Goal: Information Seeking & Learning: Learn about a topic

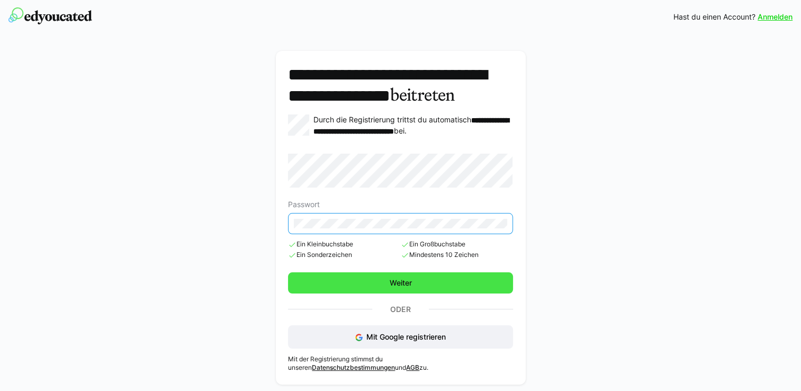
click at [402, 288] on span "Weiter" at bounding box center [400, 282] width 25 height 11
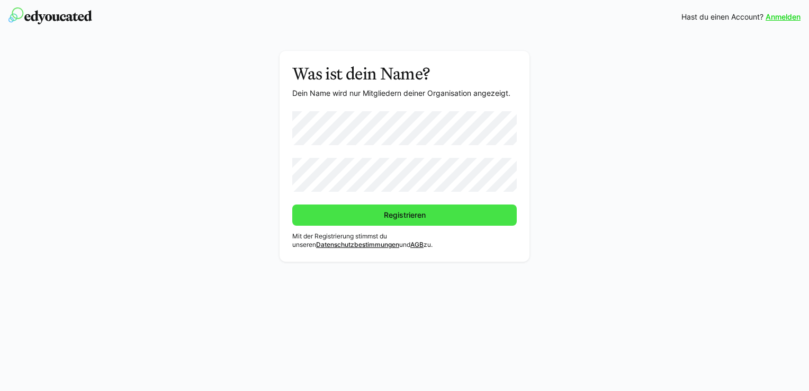
click at [401, 217] on span "Registrieren" at bounding box center [404, 215] width 45 height 11
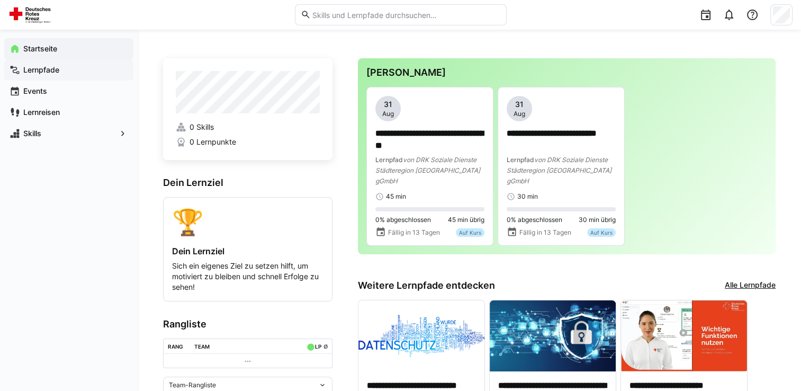
click at [83, 75] on span "Lernpfade" at bounding box center [75, 70] width 106 height 11
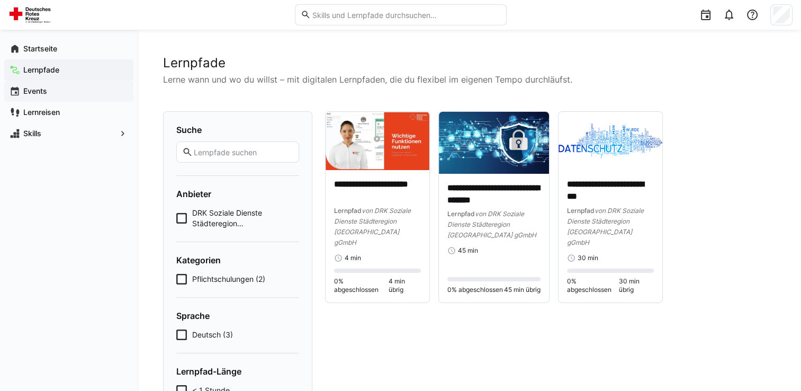
click at [74, 91] on span "Events" at bounding box center [75, 91] width 106 height 11
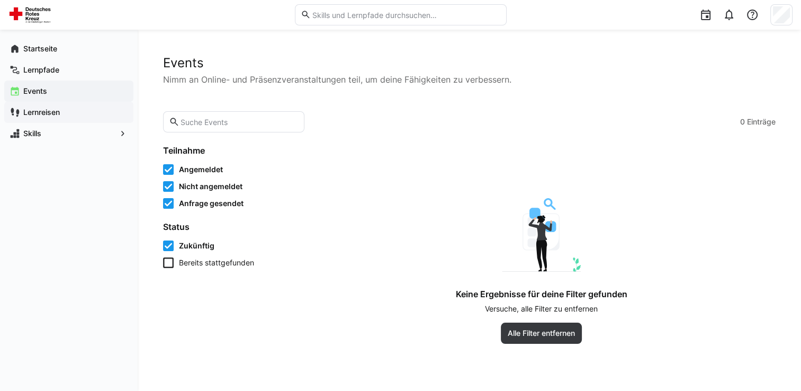
click at [69, 117] on span "Lernreisen" at bounding box center [75, 112] width 106 height 11
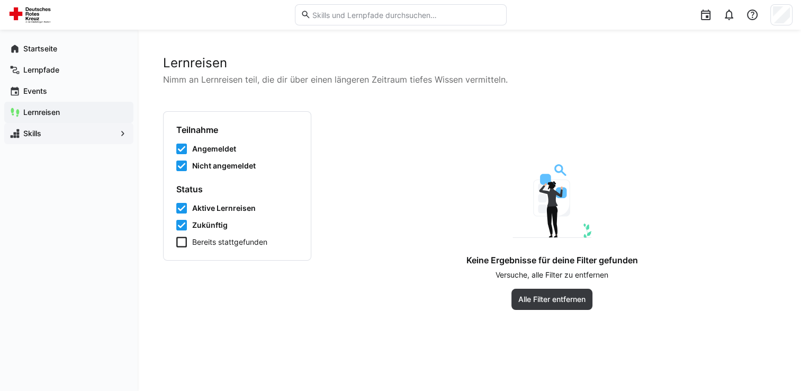
click at [61, 141] on div "Skills" at bounding box center [68, 133] width 129 height 21
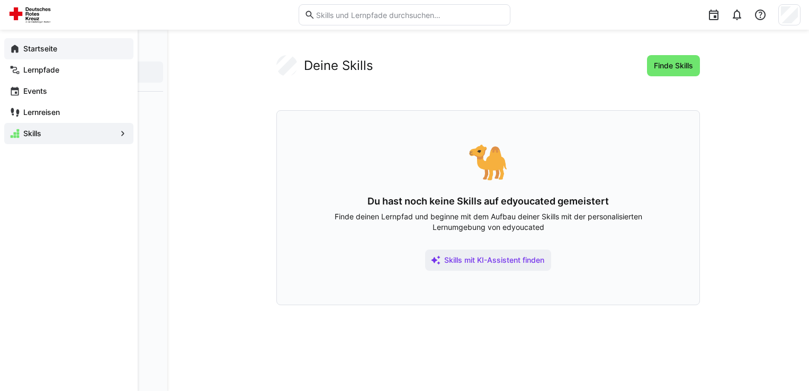
click at [15, 50] on eds-icon at bounding box center [15, 48] width 11 height 11
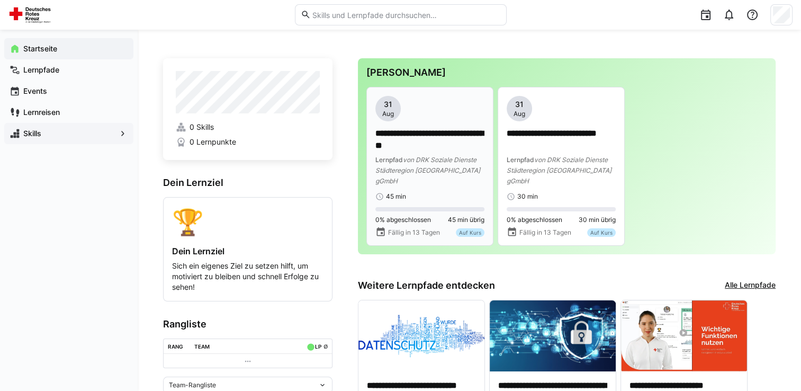
click at [467, 131] on p "**********" at bounding box center [429, 140] width 109 height 24
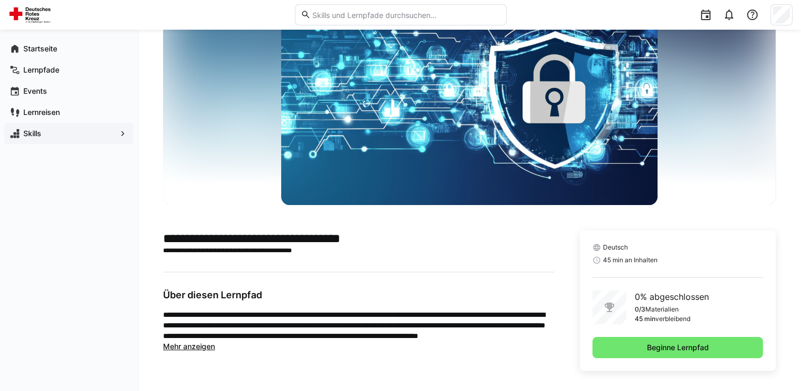
scroll to position [67, 0]
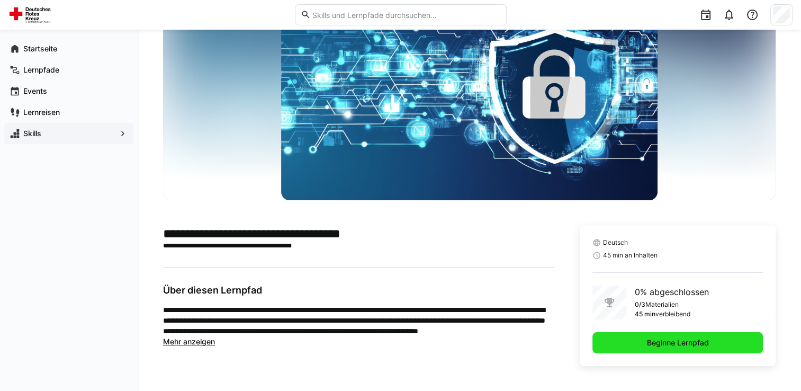
click at [662, 346] on span "Beginne Lernpfad" at bounding box center [677, 342] width 65 height 11
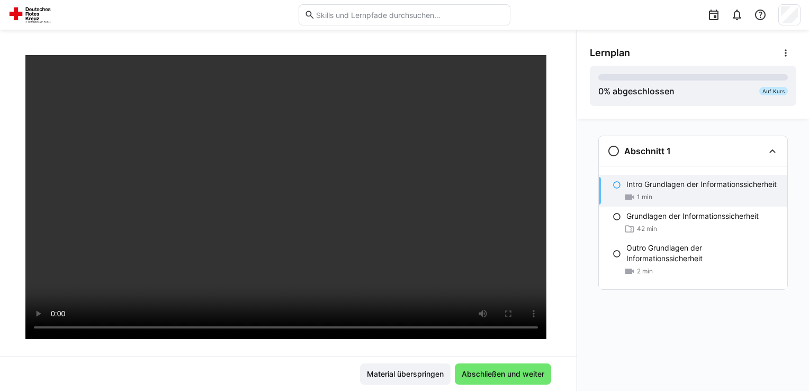
scroll to position [66, 0]
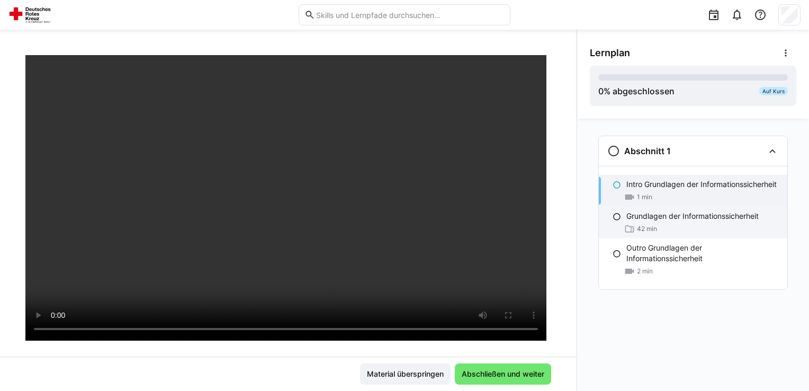
click at [657, 217] on p "Grundlagen der Informationssicherheit" at bounding box center [692, 216] width 132 height 11
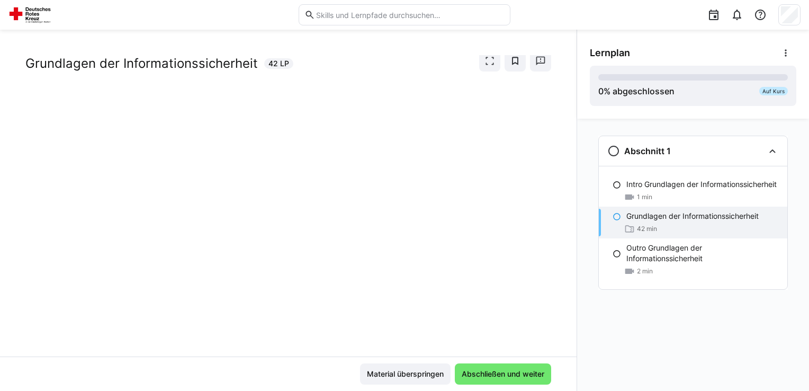
scroll to position [24, 0]
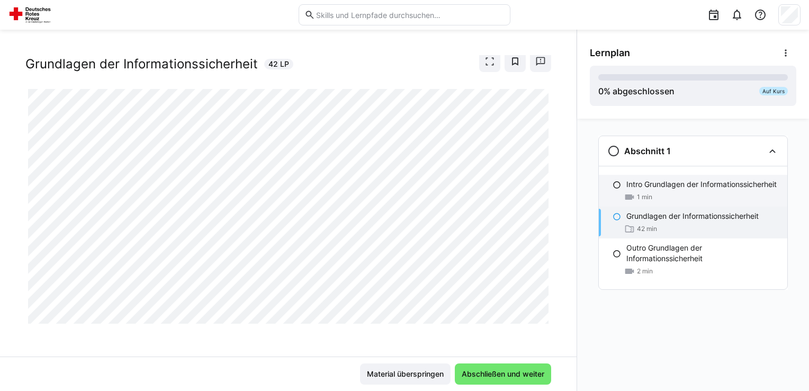
click at [659, 190] on div "Intro Grundlagen der Informationssicherheit 1 min" at bounding box center [692, 191] width 188 height 32
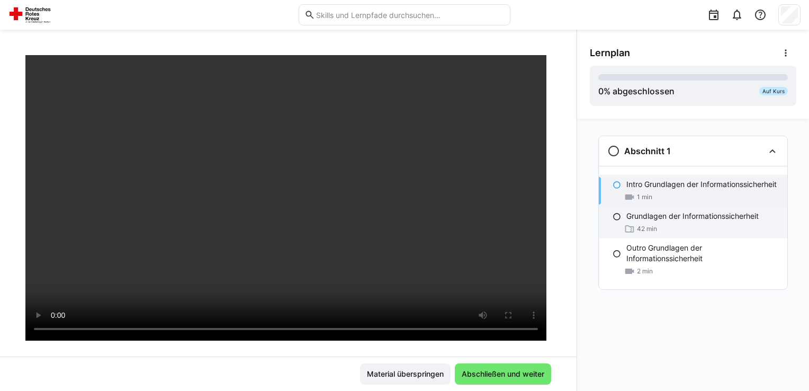
click at [611, 223] on div "Grundlagen der Informationssicherheit 42 min" at bounding box center [692, 222] width 188 height 32
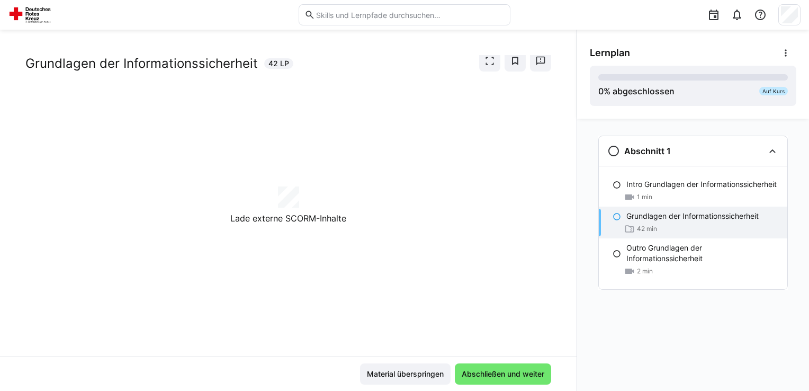
scroll to position [24, 0]
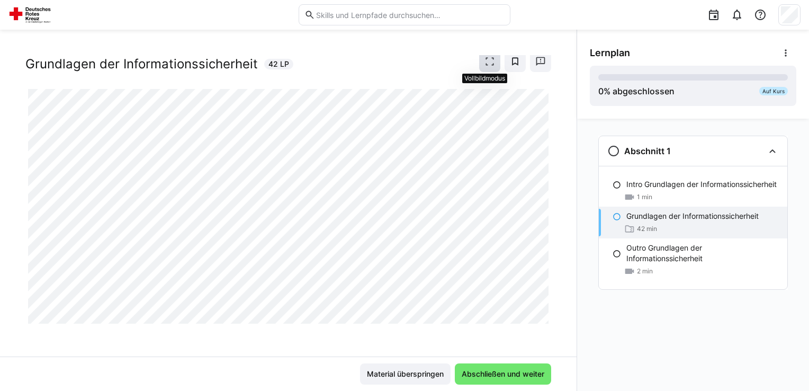
click at [485, 58] on eds-icon at bounding box center [489, 61] width 11 height 11
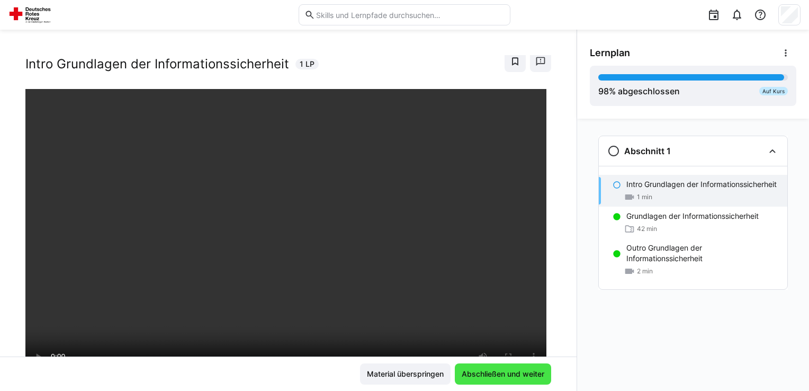
click at [497, 367] on span "Abschließen und weiter" at bounding box center [503, 373] width 96 height 21
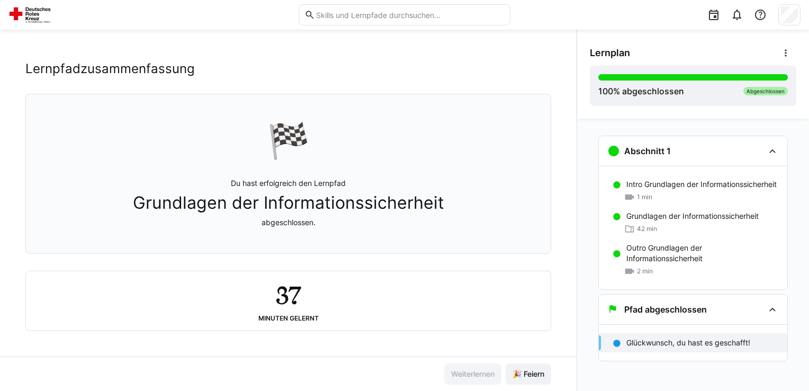
scroll to position [8, 0]
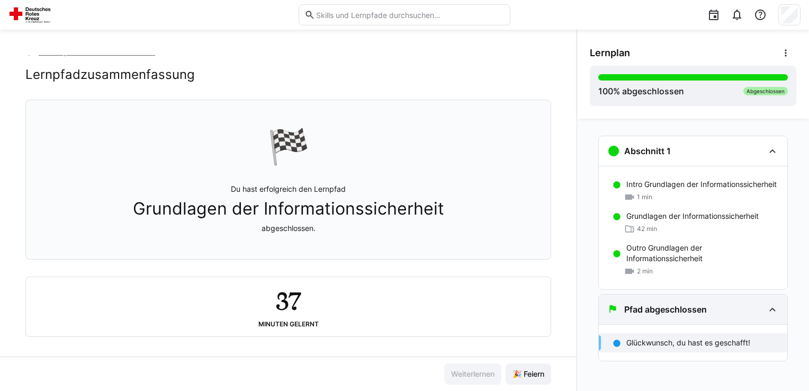
click at [743, 303] on div "Pfad abgeschlossen" at bounding box center [685, 309] width 157 height 13
drag, startPoint x: 565, startPoint y: 249, endPoint x: 568, endPoint y: 291, distance: 42.5
click at [568, 291] on div "Grundlagen der Informationssicherheit Lernpfadzusammenfassung 🏁 Du hast erfolgr…" at bounding box center [288, 205] width 576 height 301
click at [440, 177] on div "🏁 Du hast erfolgreich den Lernpfad Grundlagen der Informationssicherheit abgesc…" at bounding box center [287, 179] width 507 height 146
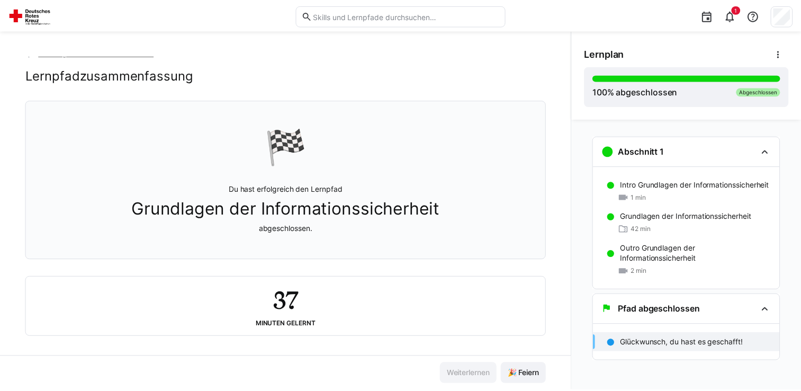
scroll to position [16, 0]
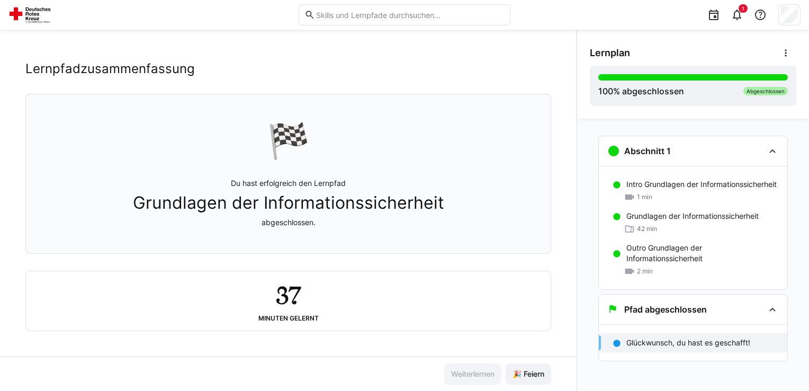
drag, startPoint x: 802, startPoint y: 128, endPoint x: 796, endPoint y: 101, distance: 27.6
click at [796, 101] on div "Lernplan 100 % abgeschlossen Abgeschlossen Abschnitt 1 Intro Grundlagen der Inf…" at bounding box center [692, 210] width 232 height 361
drag, startPoint x: 796, startPoint y: 101, endPoint x: 668, endPoint y: 51, distance: 137.6
click at [668, 51] on div "Lernplan" at bounding box center [692, 52] width 206 height 21
click at [780, 56] on eds-icon at bounding box center [785, 53] width 11 height 11
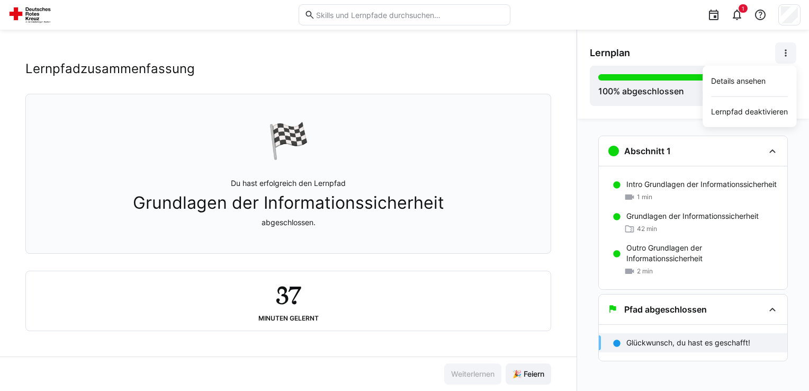
click at [780, 56] on eds-icon at bounding box center [785, 53] width 11 height 11
click at [715, 337] on p "Glückwunsch, du hast es geschafft!" at bounding box center [688, 342] width 124 height 11
click at [511, 374] on span "🎉 Feiern" at bounding box center [528, 373] width 35 height 11
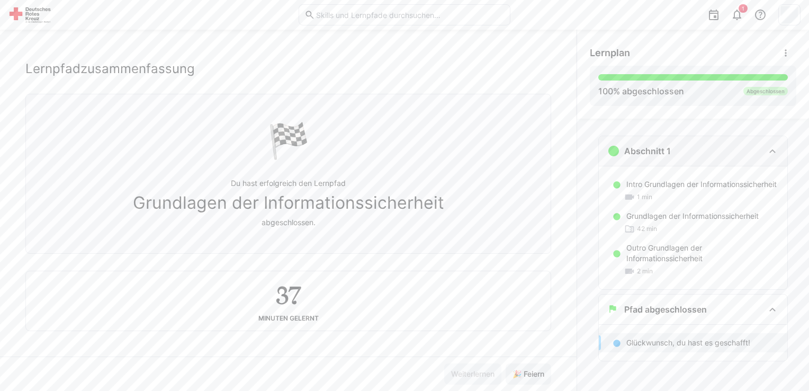
click at [693, 162] on div "Abschnitt 1" at bounding box center [692, 151] width 188 height 30
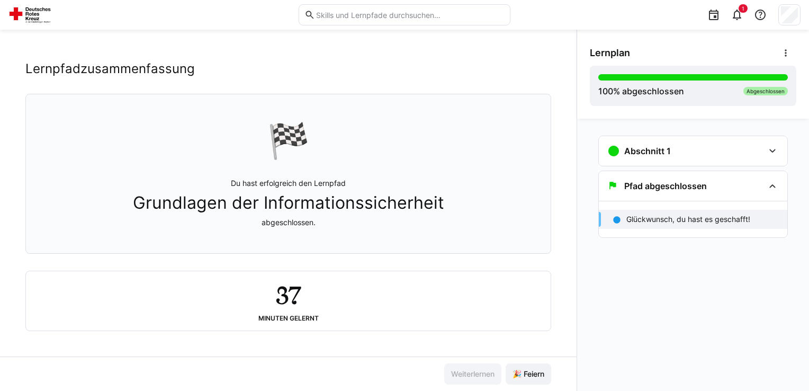
click at [392, 261] on div "🏁 Du hast erfolgreich den Lernpfad Grundlagen der Informationssicherheit abgesc…" at bounding box center [287, 212] width 525 height 237
click at [35, 10] on img at bounding box center [31, 14] width 47 height 17
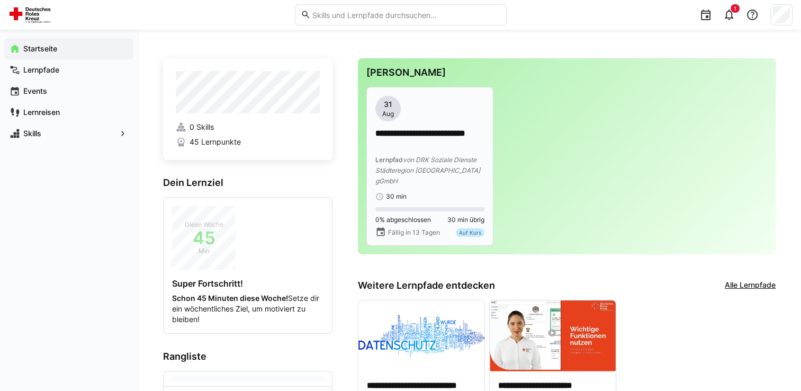
click at [398, 207] on eds-progress at bounding box center [429, 209] width 109 height 4
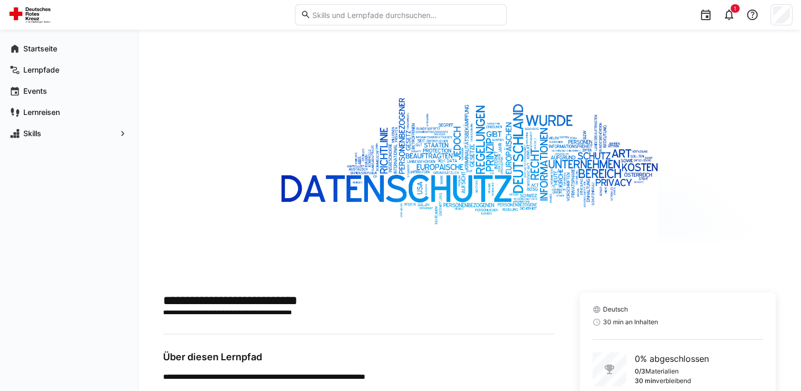
scroll to position [67, 0]
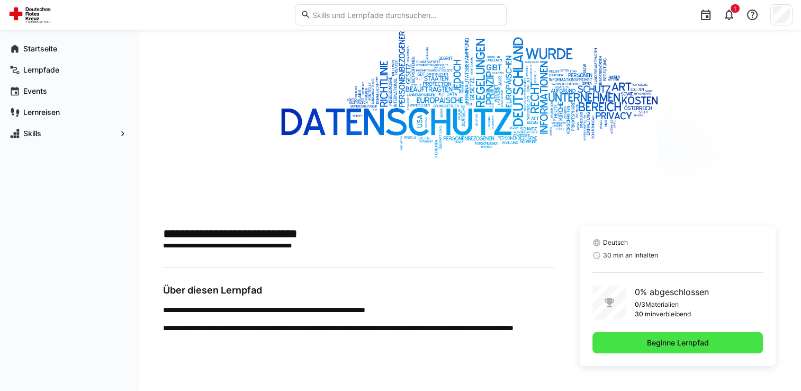
click at [655, 344] on span "Beginne Lernpfad" at bounding box center [677, 342] width 65 height 11
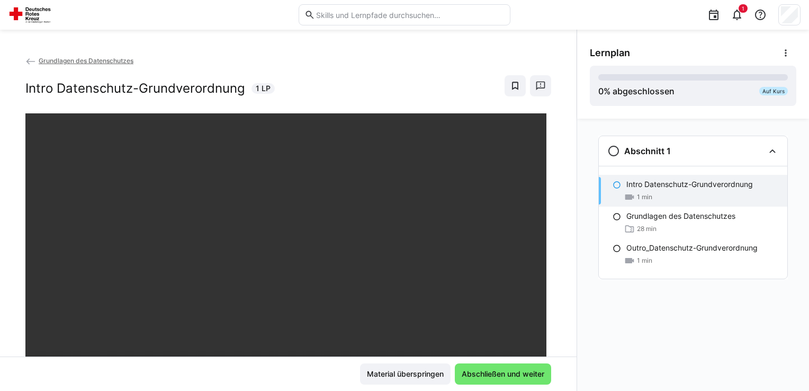
click at [655, 344] on div "Abschnitt 1 Intro Datenschutz-Grundverordnung 1 min Grundlagen des Datenschutze…" at bounding box center [693, 255] width 232 height 272
click at [646, 216] on p "Grundlagen des Datenschutzes" at bounding box center [680, 216] width 109 height 11
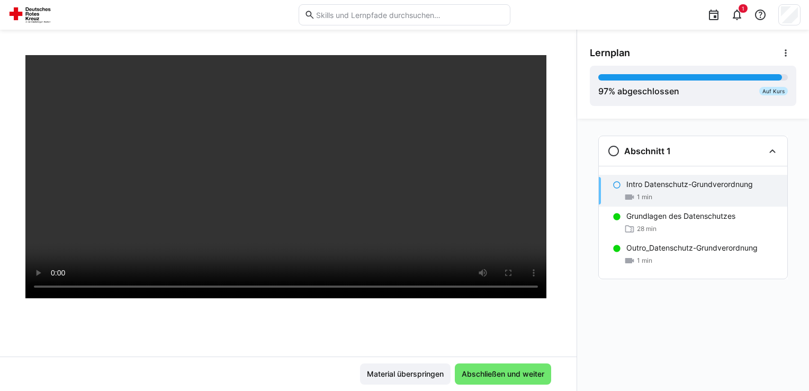
scroll to position [74, 0]
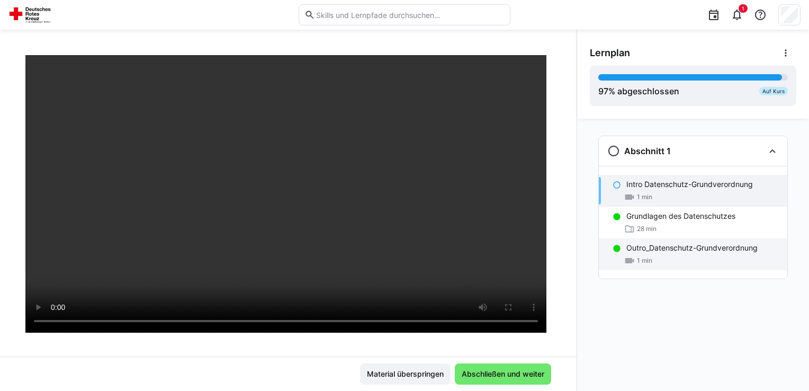
click at [642, 259] on span "1 min" at bounding box center [644, 260] width 15 height 8
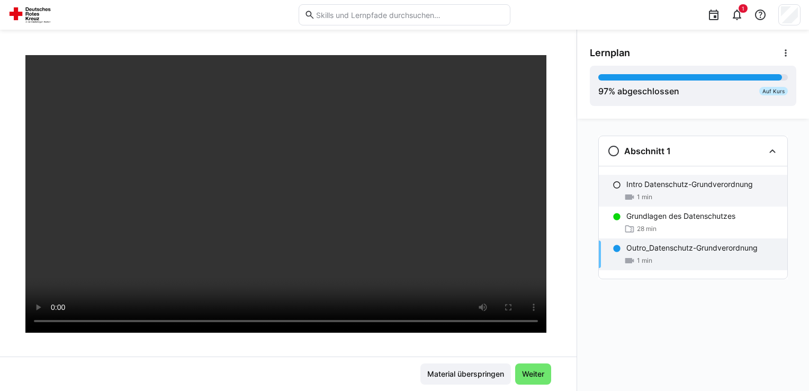
click at [632, 179] on p "Intro Datenschutz-Grundverordnung" at bounding box center [689, 184] width 126 height 11
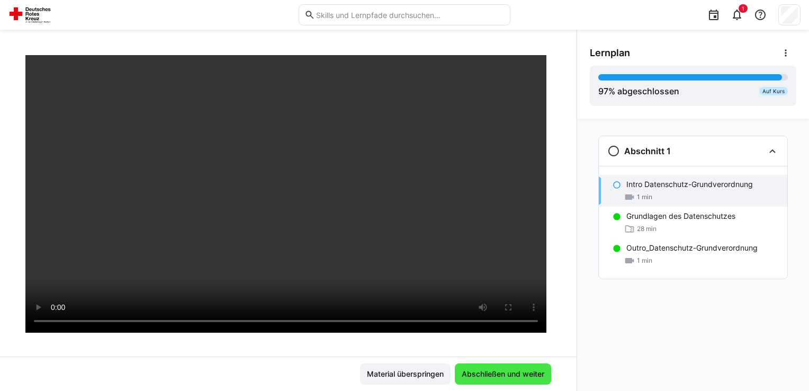
click at [489, 376] on span "Abschließen und weiter" at bounding box center [503, 373] width 86 height 11
click at [518, 369] on span "Abschließen und weiter" at bounding box center [503, 373] width 86 height 11
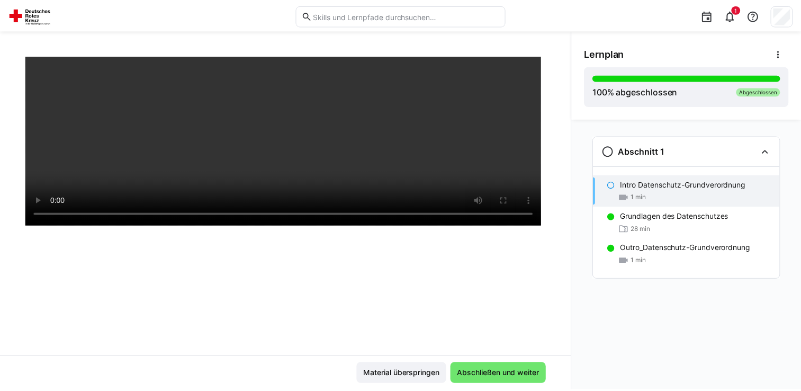
scroll to position [0, 0]
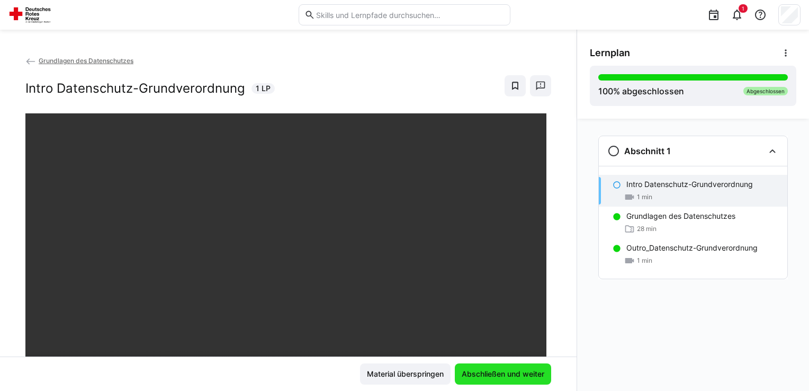
click at [490, 373] on span "Abschließen und weiter" at bounding box center [503, 373] width 86 height 11
click at [651, 79] on div at bounding box center [692, 77] width 189 height 6
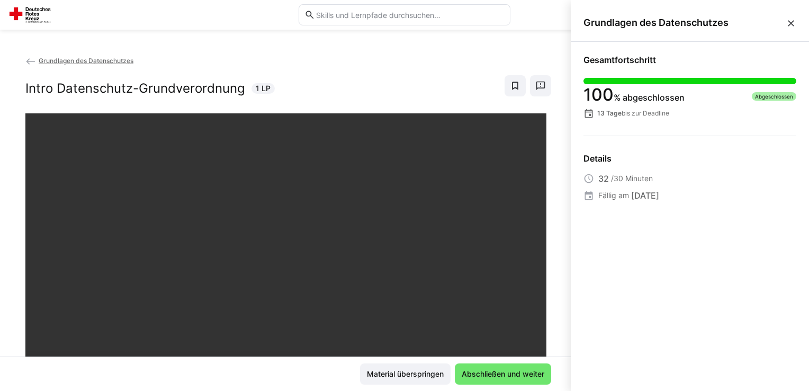
click at [794, 22] on eds-icon at bounding box center [790, 23] width 11 height 11
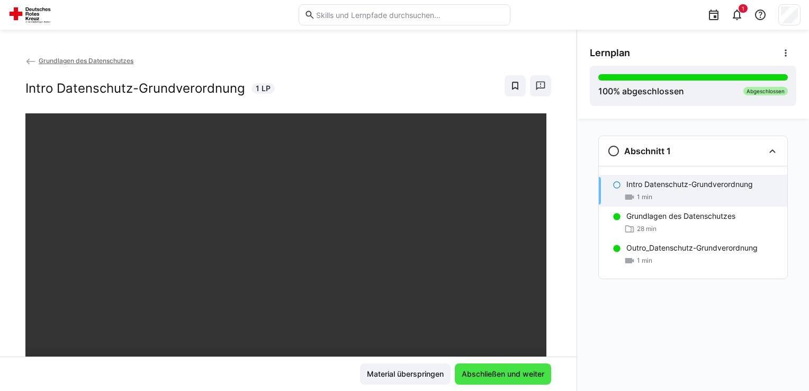
click at [493, 373] on span "Abschließen und weiter" at bounding box center [503, 373] width 86 height 11
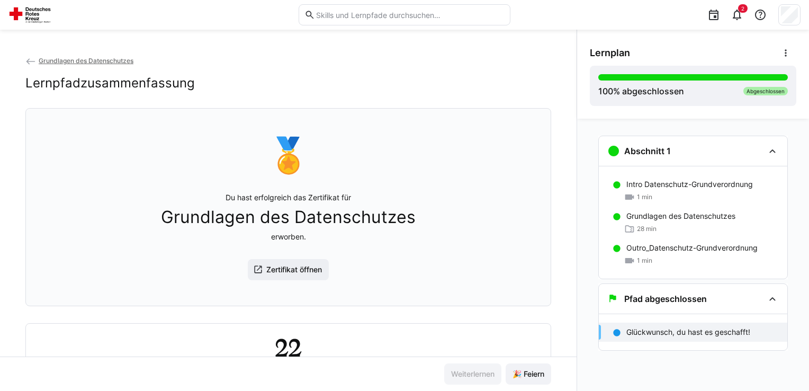
click at [39, 10] on img at bounding box center [31, 14] width 47 height 17
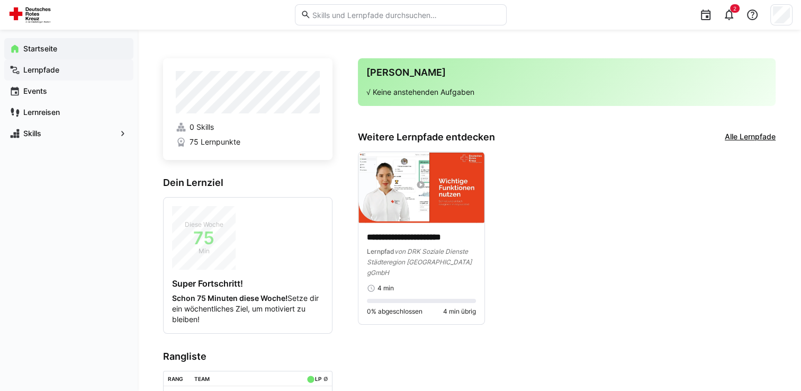
click at [0, 0] on app-navigation-label "Lernpfade" at bounding box center [0, 0] width 0 height 0
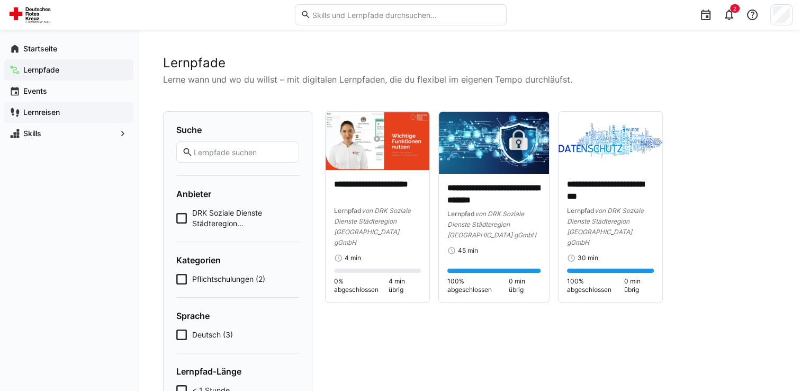
click at [0, 0] on app-navigation-label "Lernreisen" at bounding box center [0, 0] width 0 height 0
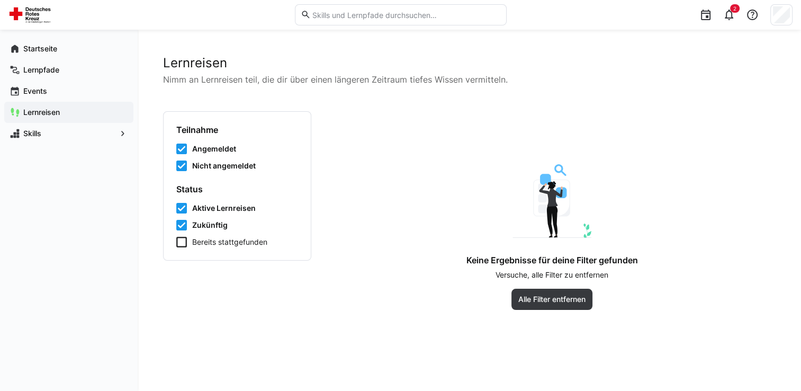
click at [19, 17] on img at bounding box center [31, 14] width 47 height 17
